Goal: Contribute content

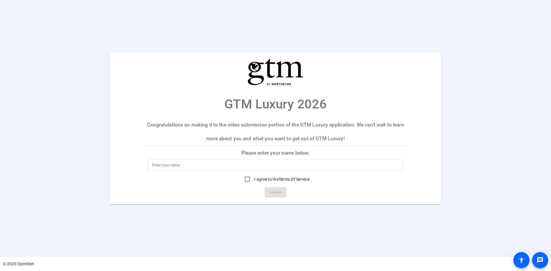
click at [165, 165] on input at bounding box center [275, 165] width 246 height 7
type input "[PERSON_NAME]"
click at [247, 177] on input "I agree to the Terms Of Service" at bounding box center [246, 179] width 11 height 11
checkbox input "true"
click at [272, 193] on span "Continue" at bounding box center [275, 192] width 13 height 9
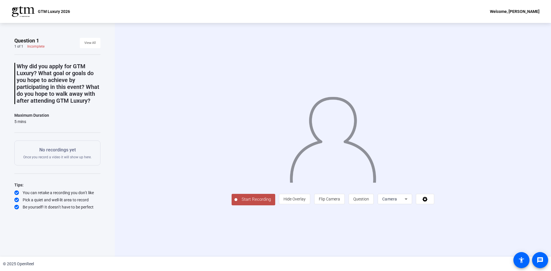
click at [257, 198] on span "Start Recording" at bounding box center [256, 199] width 38 height 7
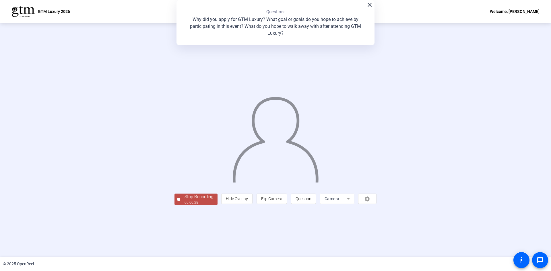
click at [195, 199] on div "Stop Recording" at bounding box center [198, 197] width 29 height 7
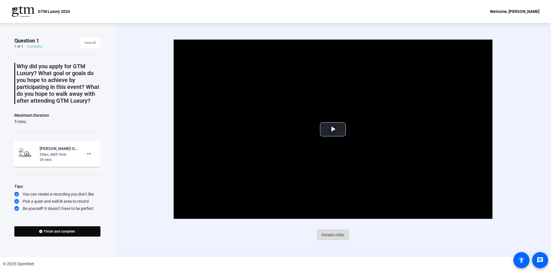
click at [330, 235] on span "Retake video" at bounding box center [332, 234] width 23 height 11
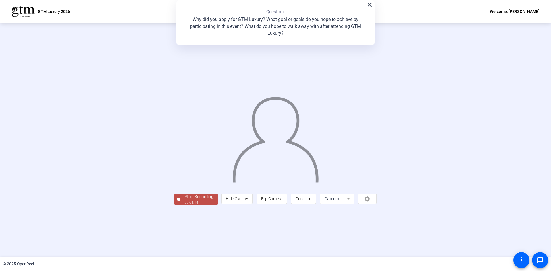
click at [184, 200] on div "Stop Recording" at bounding box center [198, 197] width 29 height 7
